Goal: Task Accomplishment & Management: Manage account settings

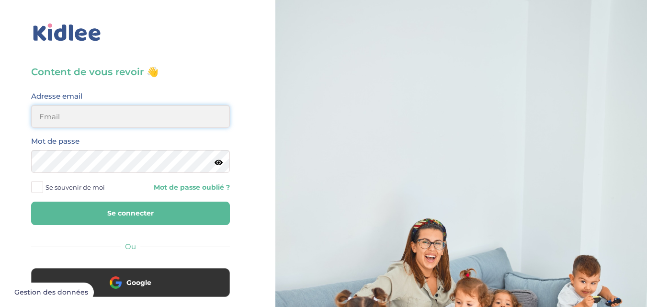
type input "[EMAIL_ADDRESS][DOMAIN_NAME]"
click at [116, 123] on input "[EMAIL_ADDRESS][DOMAIN_NAME]" at bounding box center [130, 116] width 199 height 23
click at [219, 165] on icon at bounding box center [219, 162] width 8 height 7
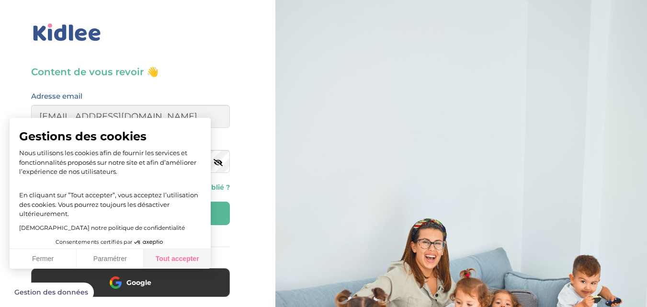
click at [183, 254] on button "Tout accepter" at bounding box center [177, 259] width 67 height 20
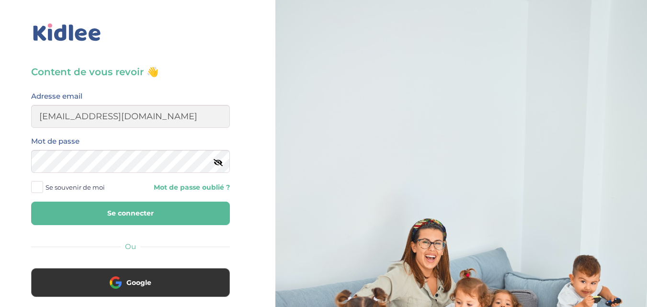
click at [39, 186] on span at bounding box center [37, 187] width 12 height 12
click at [0, 0] on input "Se souvenir de moi" at bounding box center [0, 0] width 0 height 0
click at [87, 213] on button "Se connecter" at bounding box center [130, 213] width 199 height 23
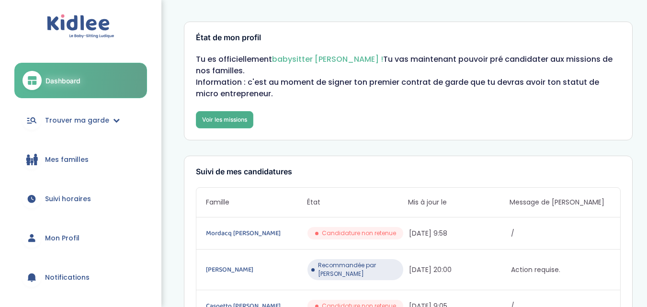
click at [234, 119] on link "Voir les missions" at bounding box center [224, 119] width 57 height 17
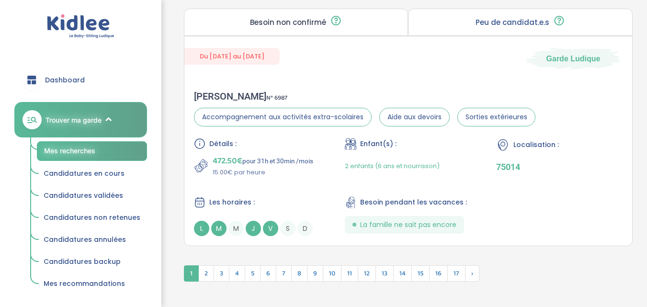
scroll to position [2684, 0]
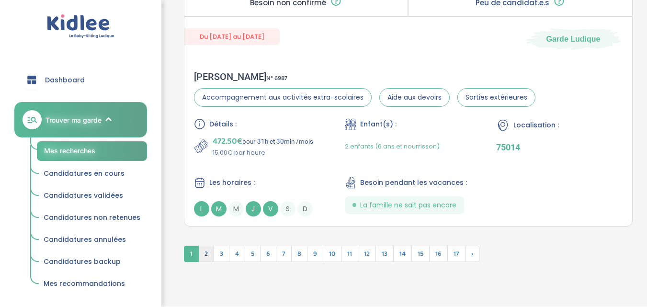
click at [205, 252] on span "2" at bounding box center [206, 254] width 16 height 16
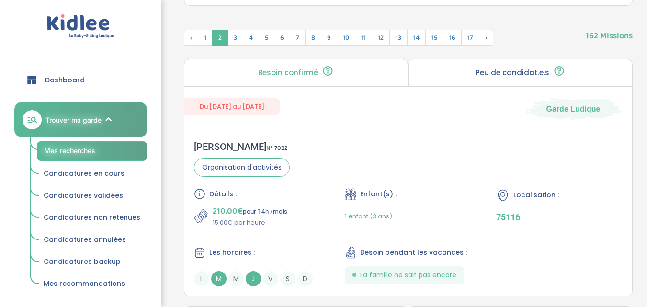
scroll to position [378, 0]
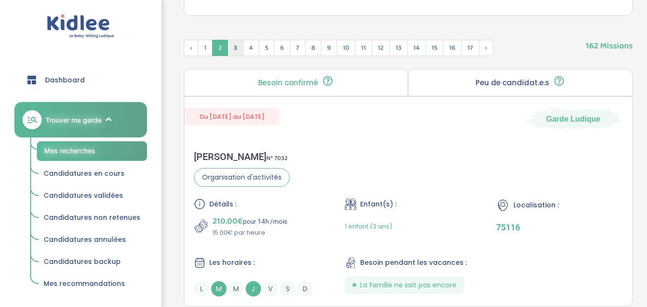
click at [237, 47] on span "3" at bounding box center [235, 48] width 16 height 16
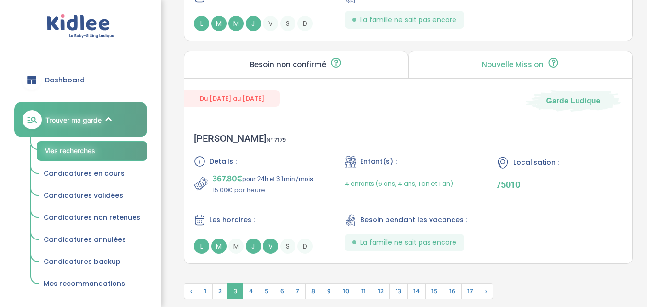
scroll to position [2665, 0]
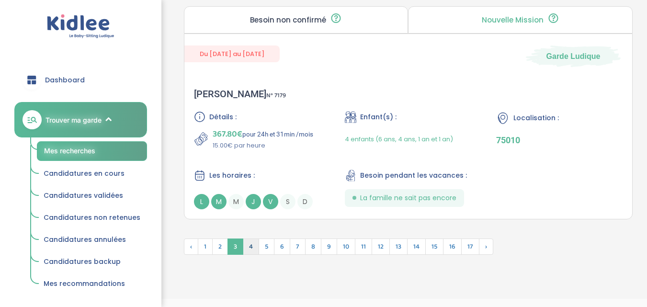
click at [246, 247] on span "4" at bounding box center [251, 246] width 16 height 16
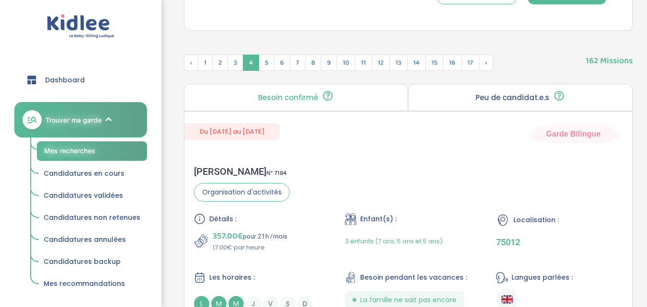
scroll to position [294, 0]
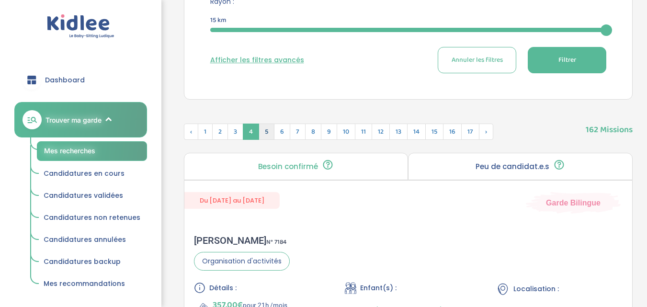
click at [267, 132] on span "5" at bounding box center [267, 132] width 16 height 16
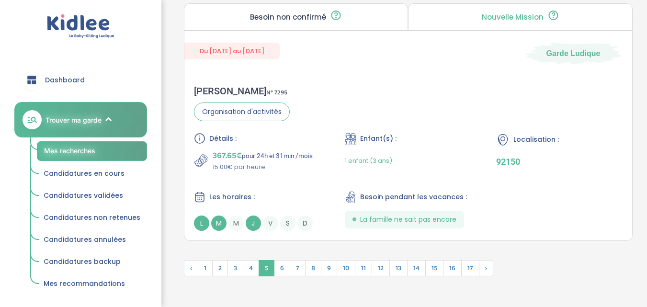
scroll to position [2633, 0]
